Goal: Information Seeking & Learning: Find specific fact

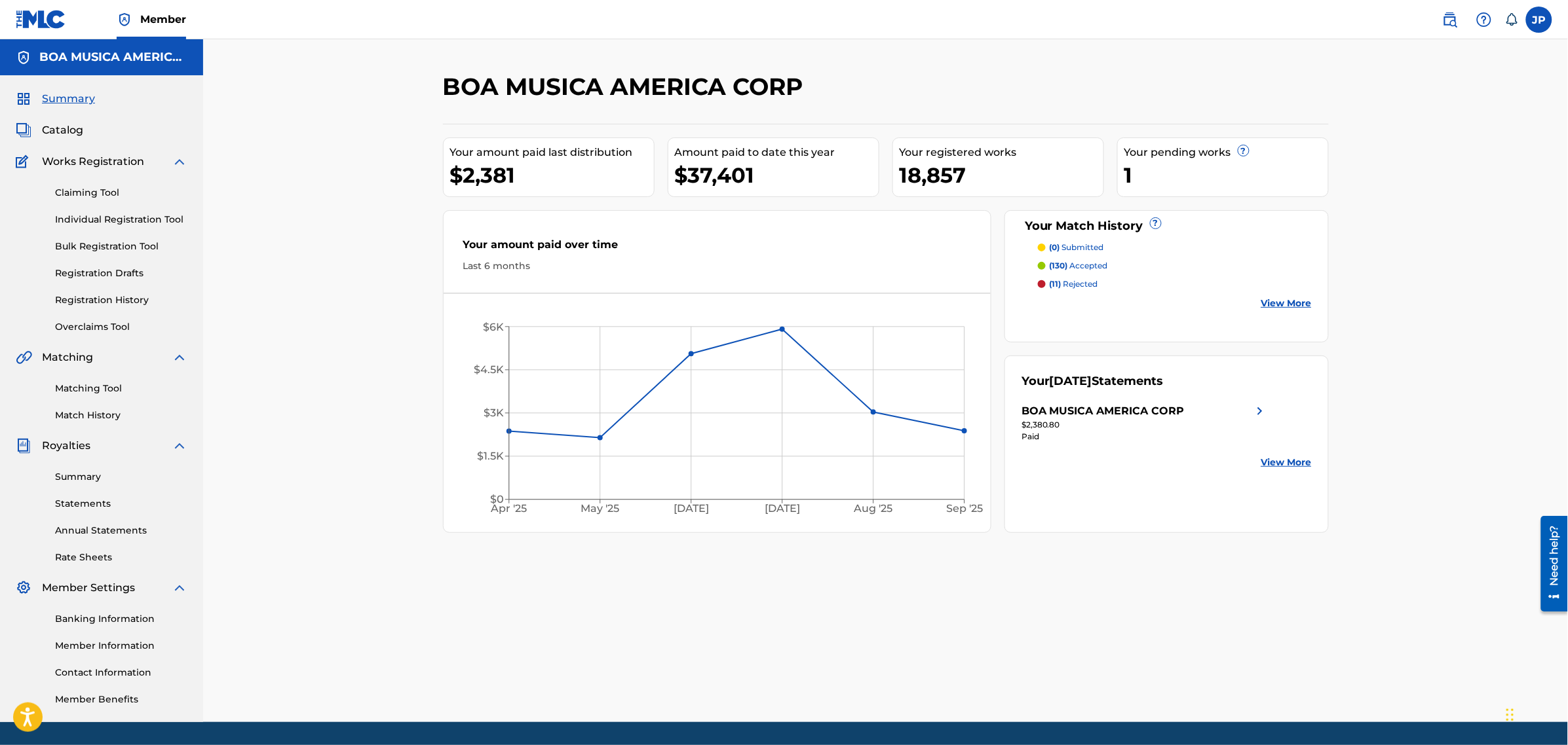
click at [69, 128] on span "Catalog" at bounding box center [62, 130] width 41 height 15
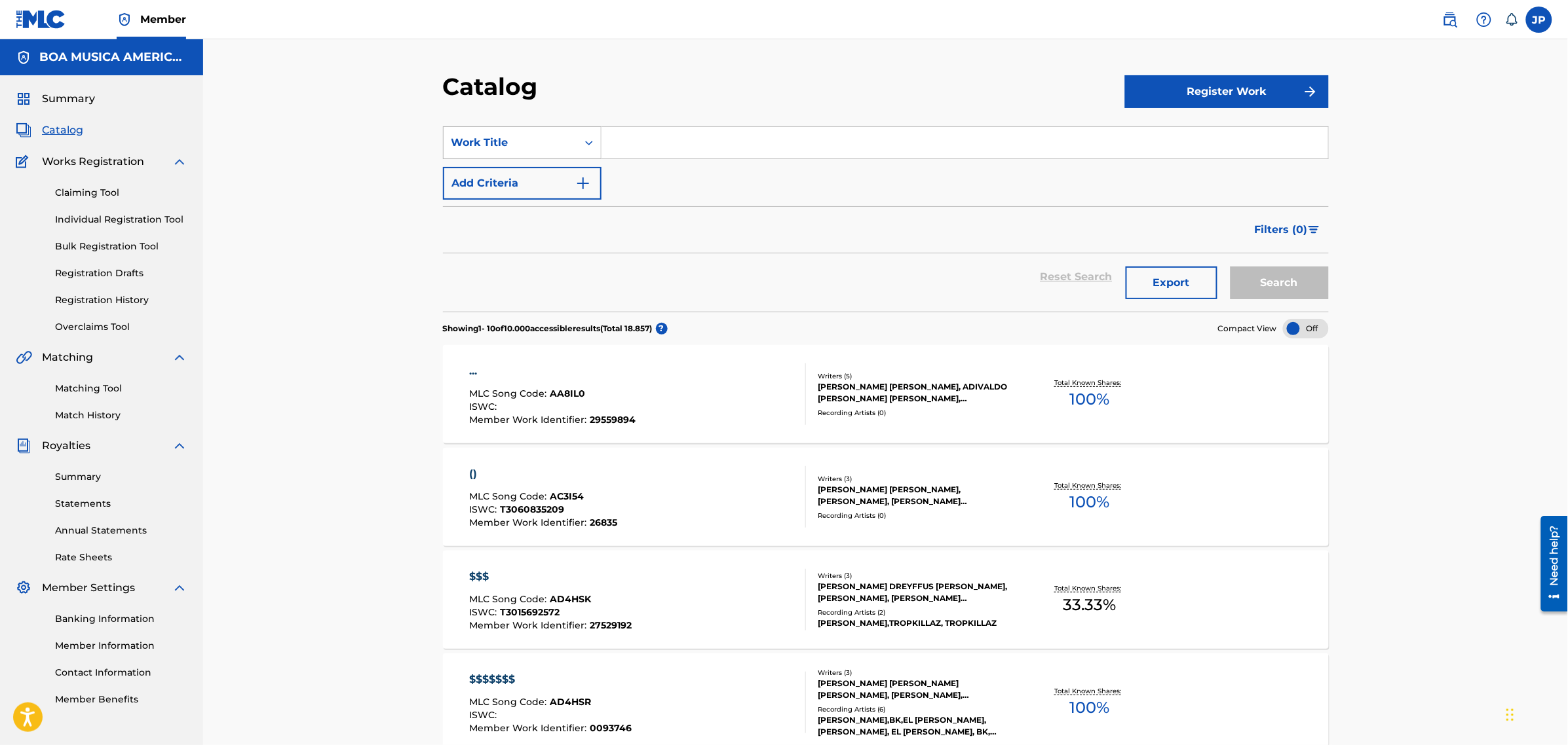
click at [593, 140] on icon "Search Form" at bounding box center [590, 143] width 13 height 13
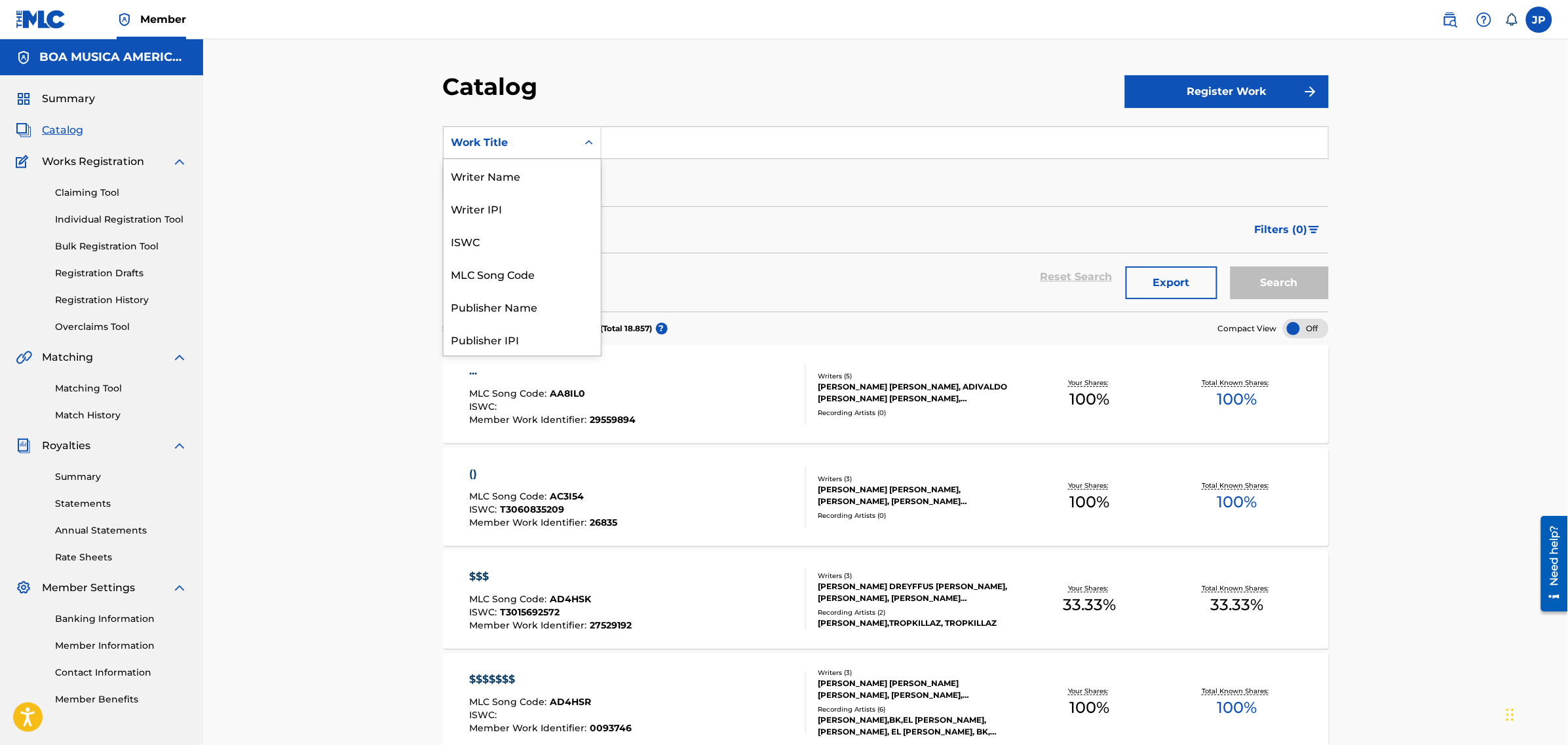
scroll to position [197, 0]
click at [476, 270] on div "Artist" at bounding box center [522, 273] width 158 height 32
click at [685, 146] on input "Search Form" at bounding box center [964, 142] width 726 height 32
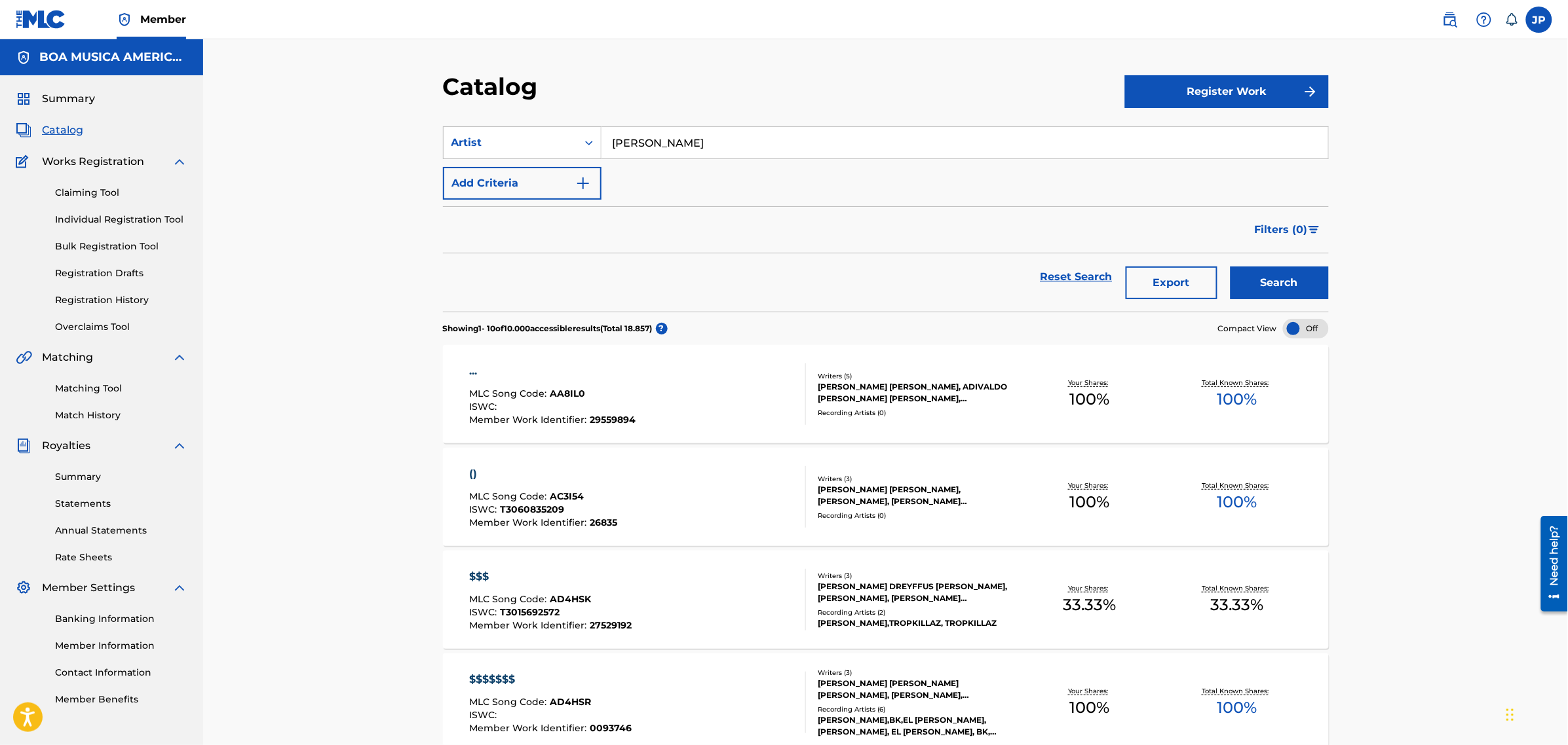
type input "[PERSON_NAME]"
click at [1231, 266] on button "Search" at bounding box center [1279, 283] width 98 height 32
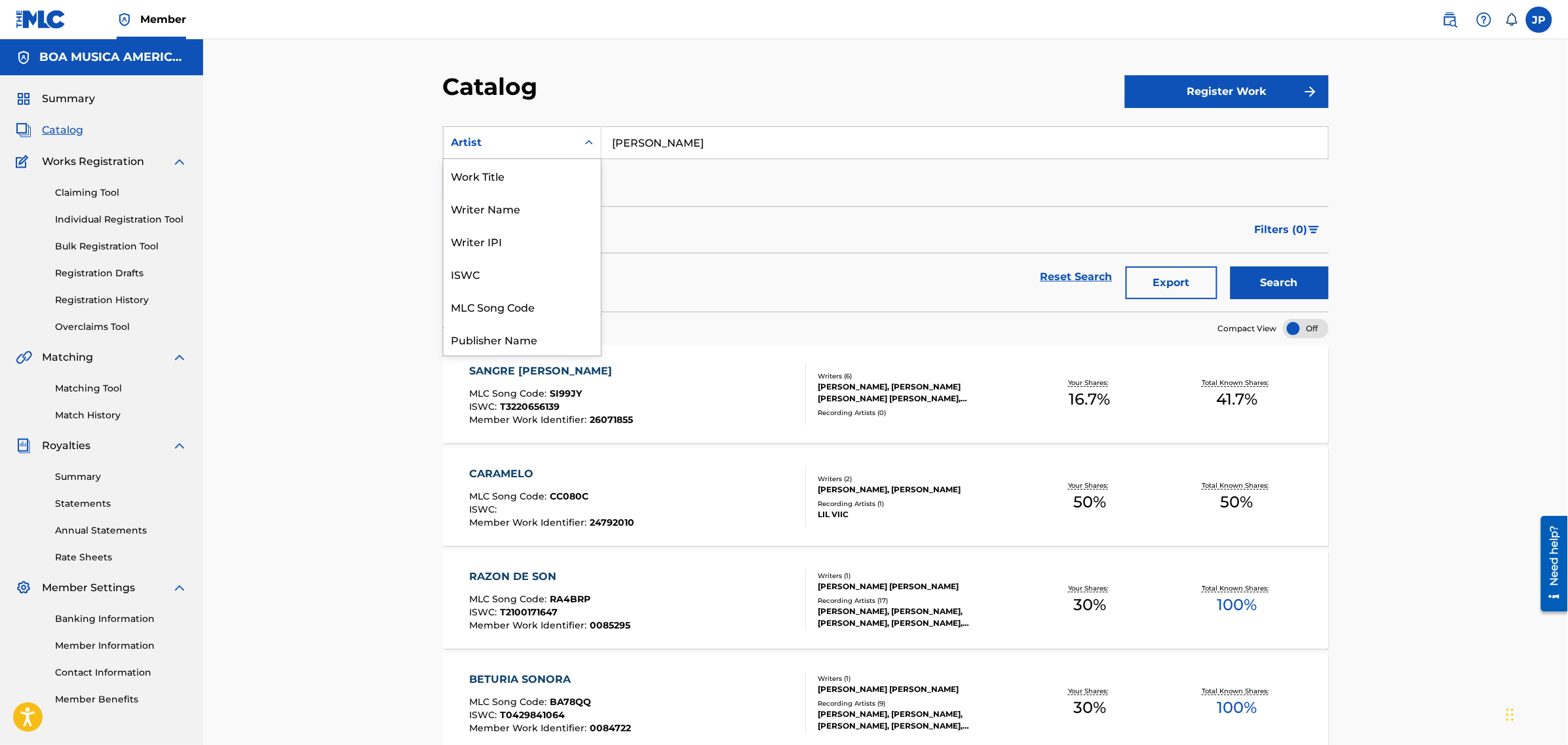
click at [591, 148] on icon "Search Form" at bounding box center [590, 143] width 13 height 13
click at [502, 211] on div "Writer Name" at bounding box center [522, 208] width 158 height 32
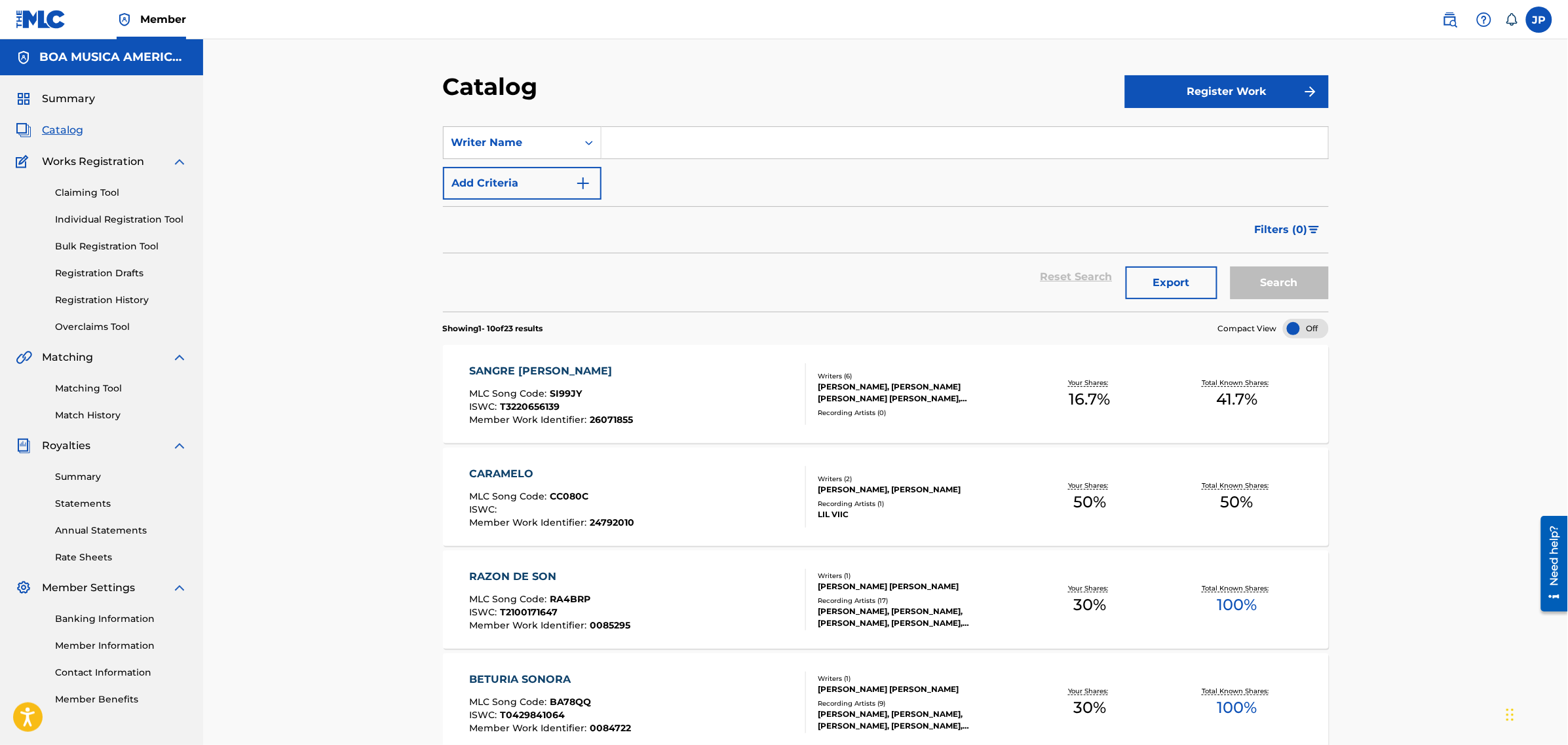
click at [846, 151] on input "Search Form" at bounding box center [964, 142] width 726 height 32
type input "[PERSON_NAME]"
click at [1231, 266] on button "Search" at bounding box center [1279, 283] width 98 height 32
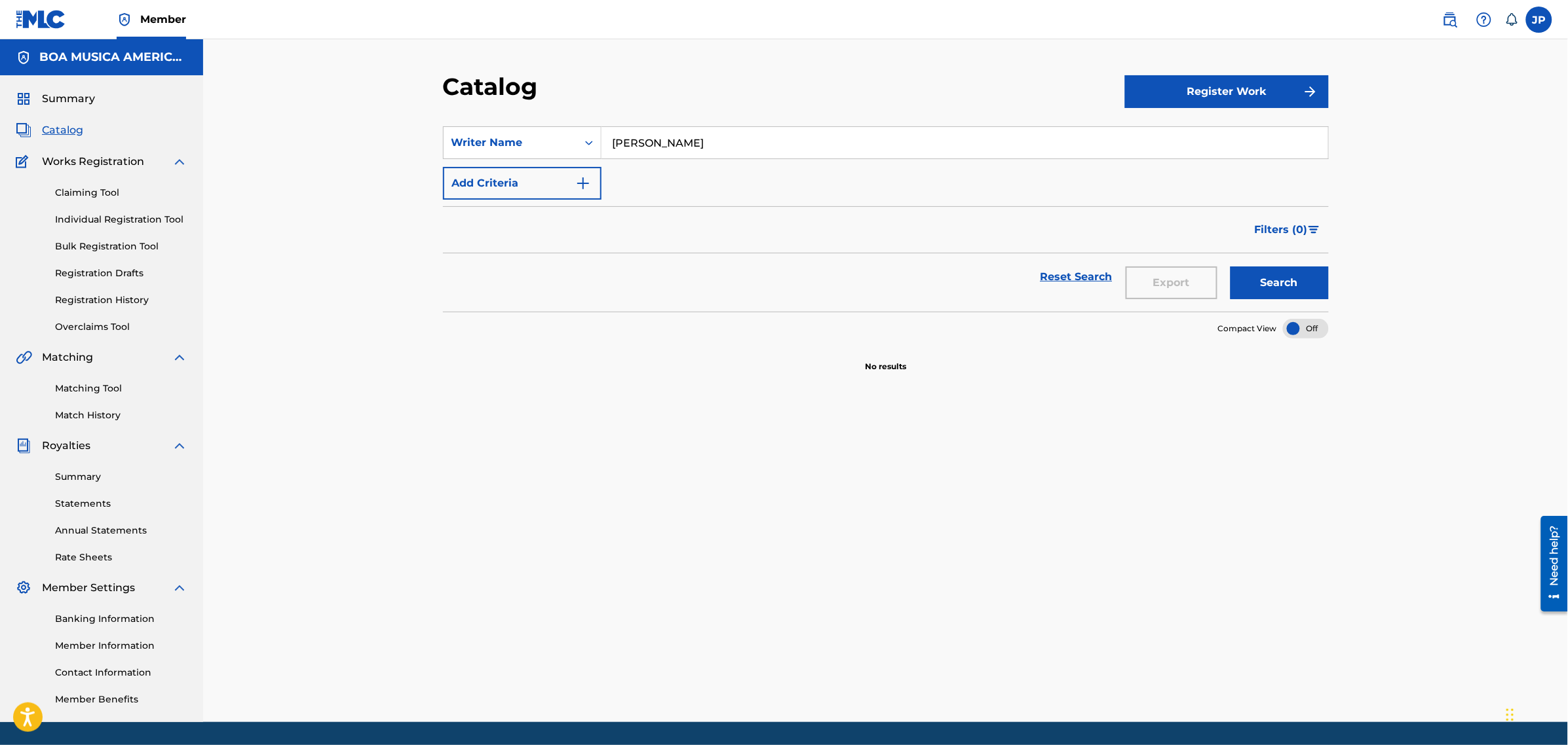
click at [1279, 280] on button "Search" at bounding box center [1279, 283] width 98 height 32
click at [588, 144] on icon "Search Form" at bounding box center [590, 143] width 13 height 13
click at [812, 255] on div "Reset Search Export Search" at bounding box center [886, 276] width 886 height 47
click at [585, 140] on icon "Search Form" at bounding box center [590, 143] width 13 height 13
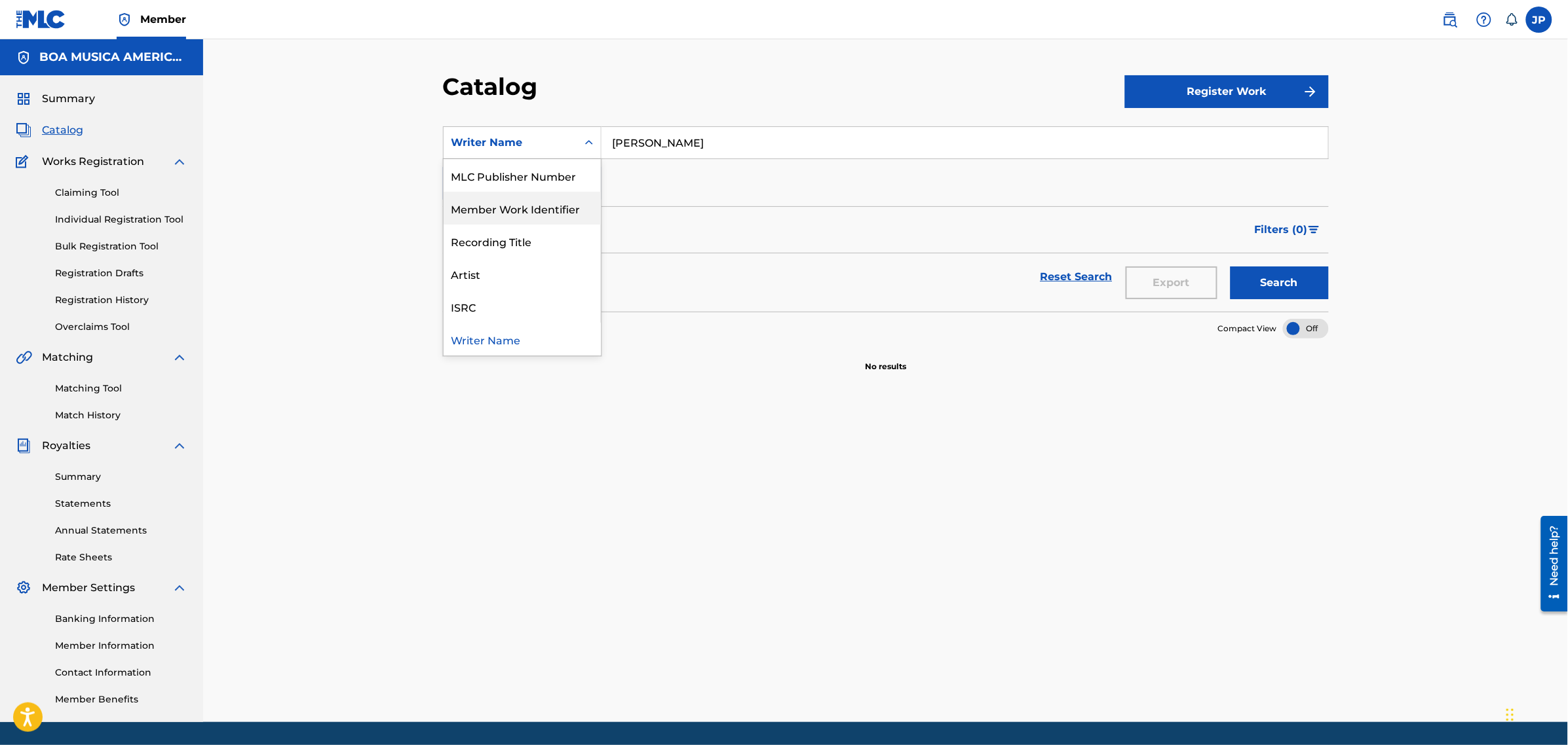
click at [728, 207] on div "Filters ( 0 )" at bounding box center [886, 229] width 886 height 47
